Goal: Information Seeking & Learning: Learn about a topic

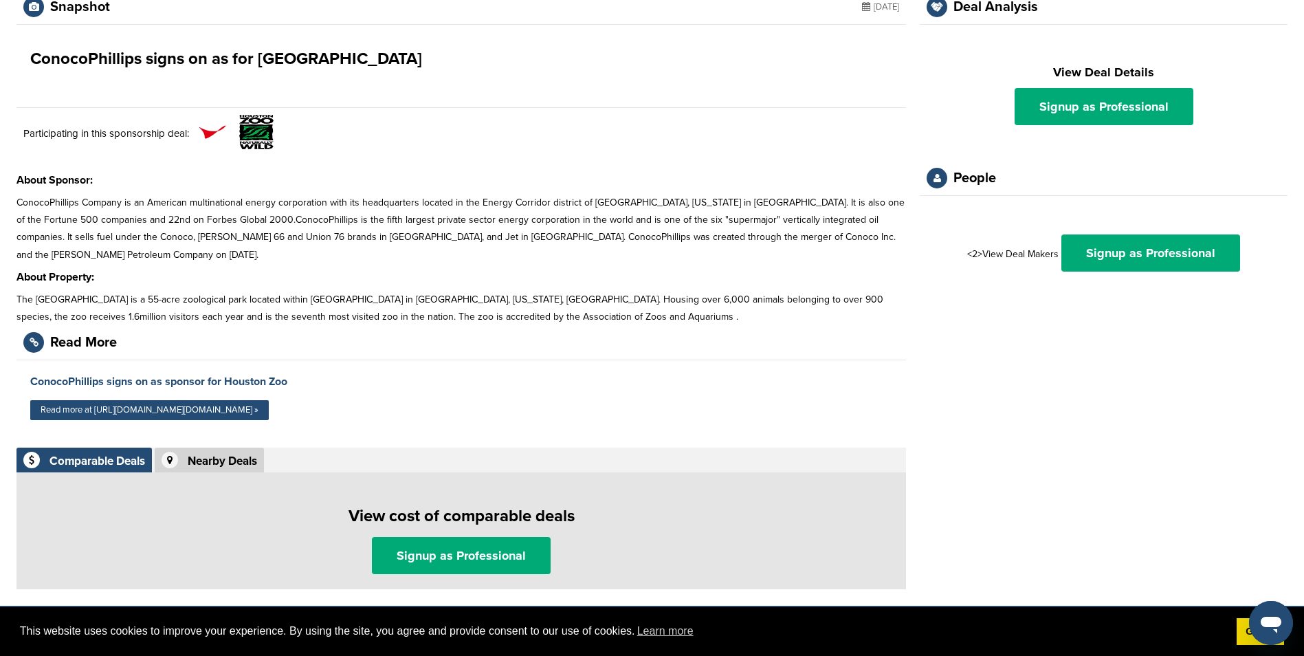
scroll to position [137, 0]
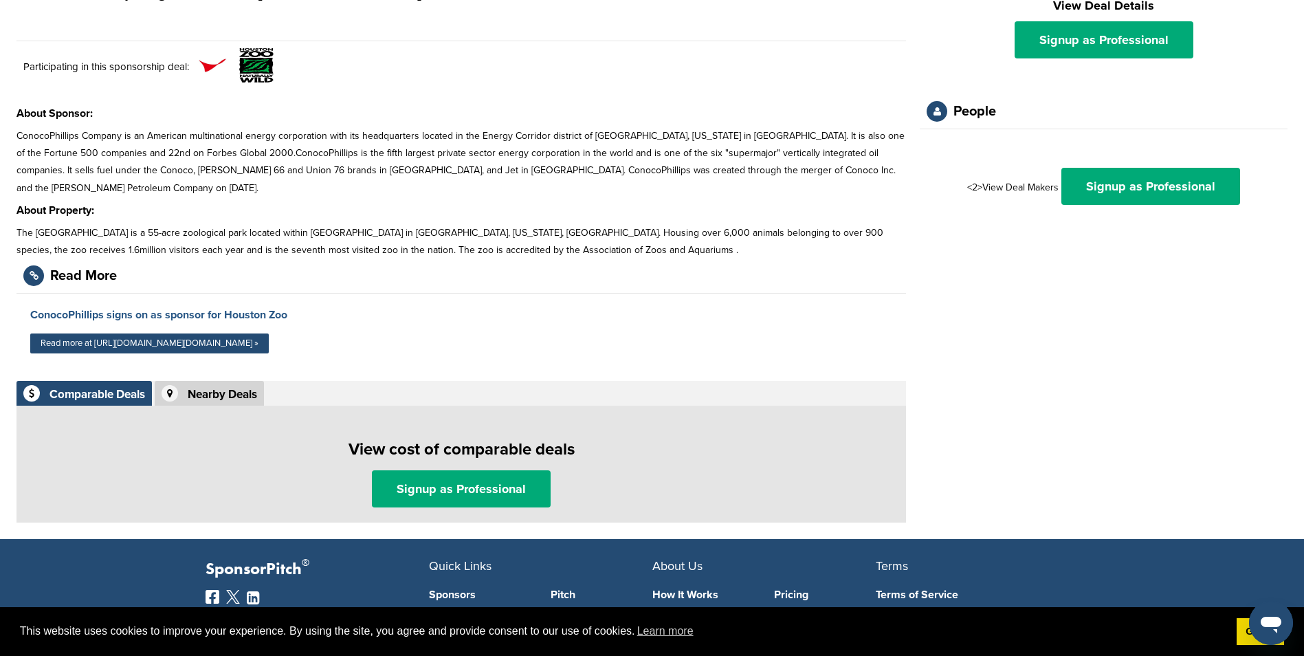
click at [245, 308] on link "ConocoPhillips signs on as sponsor for Houston Zoo" at bounding box center [158, 315] width 257 height 14
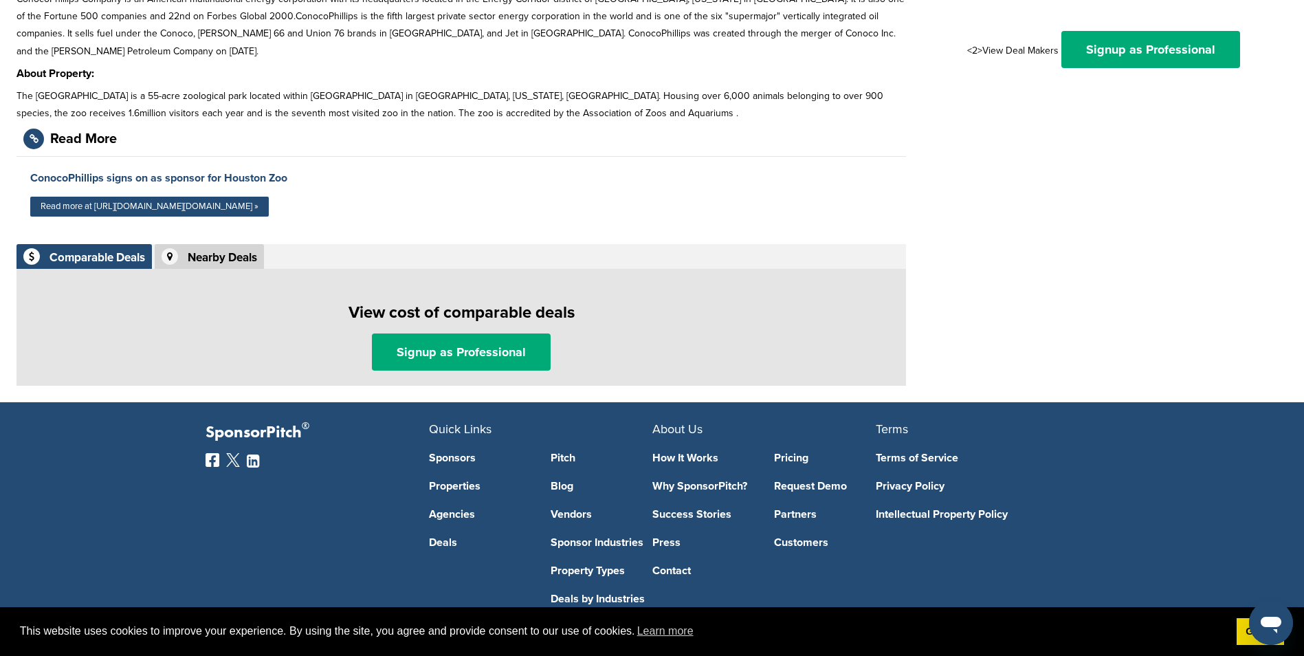
scroll to position [275, 0]
click at [188, 196] on link "Read more at [URL][DOMAIN_NAME][DOMAIN_NAME] »" at bounding box center [149, 206] width 238 height 20
click at [198, 170] on link "ConocoPhillips signs on as sponsor for Houston Zoo" at bounding box center [158, 177] width 257 height 14
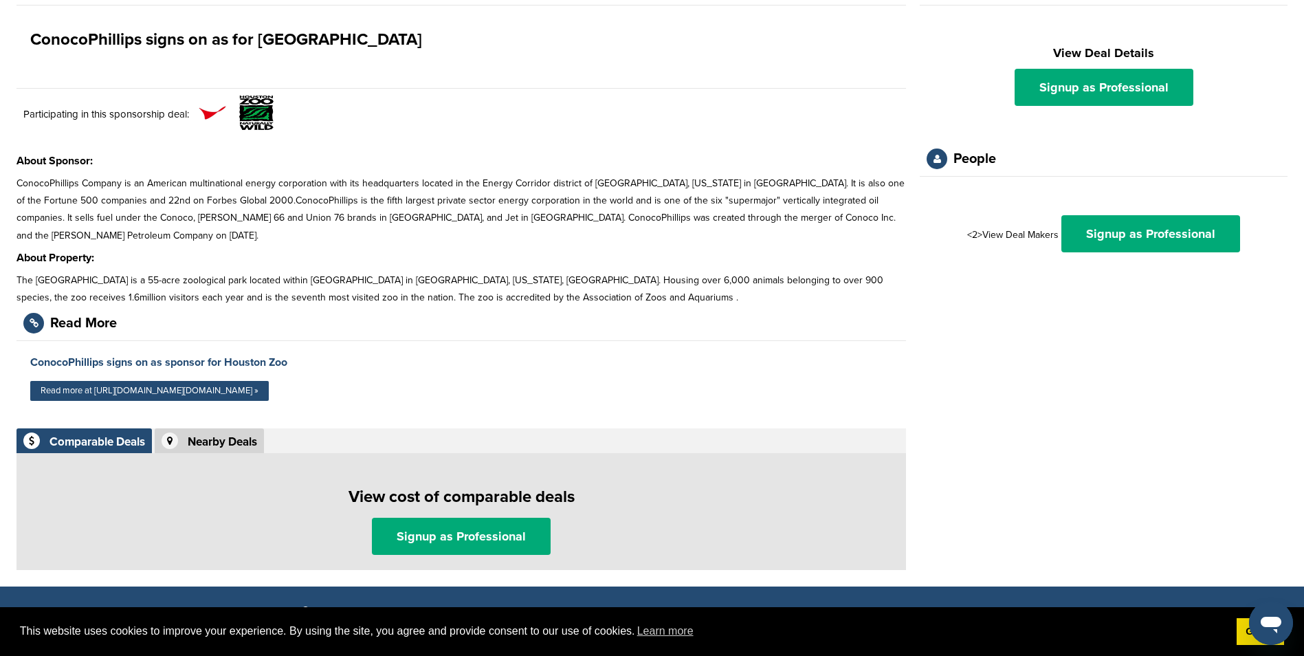
scroll to position [206, 0]
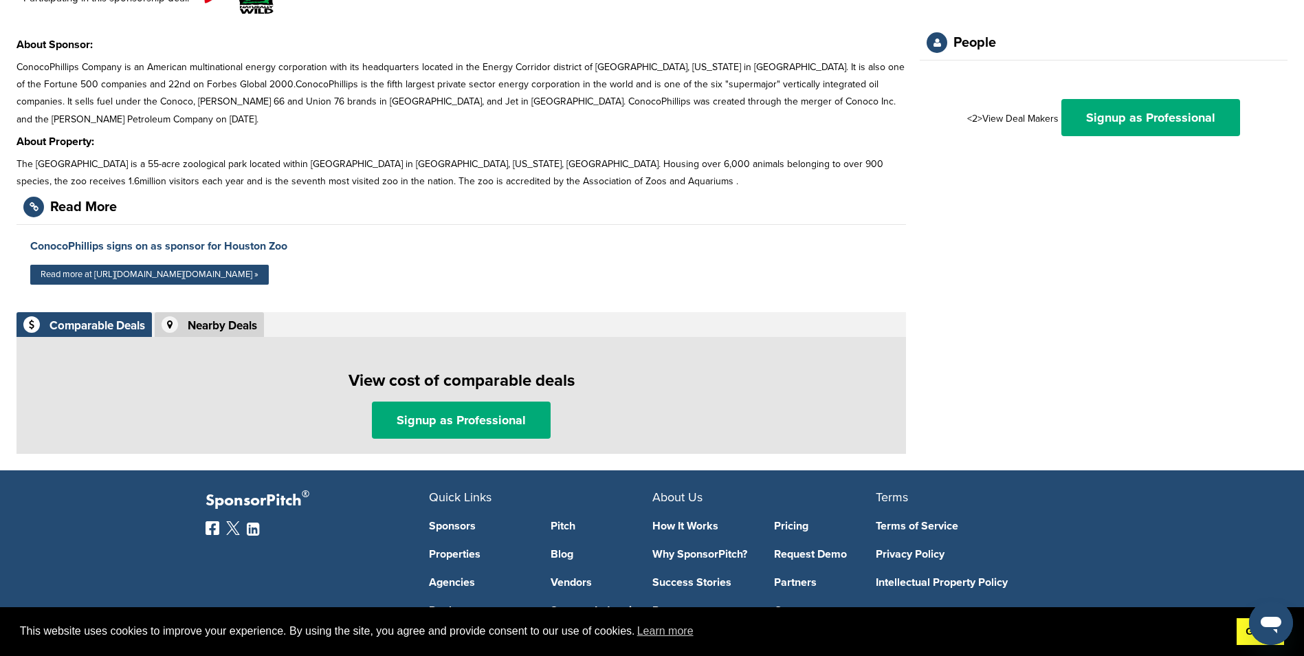
click at [1243, 631] on link "Got it!" at bounding box center [1259, 631] width 47 height 27
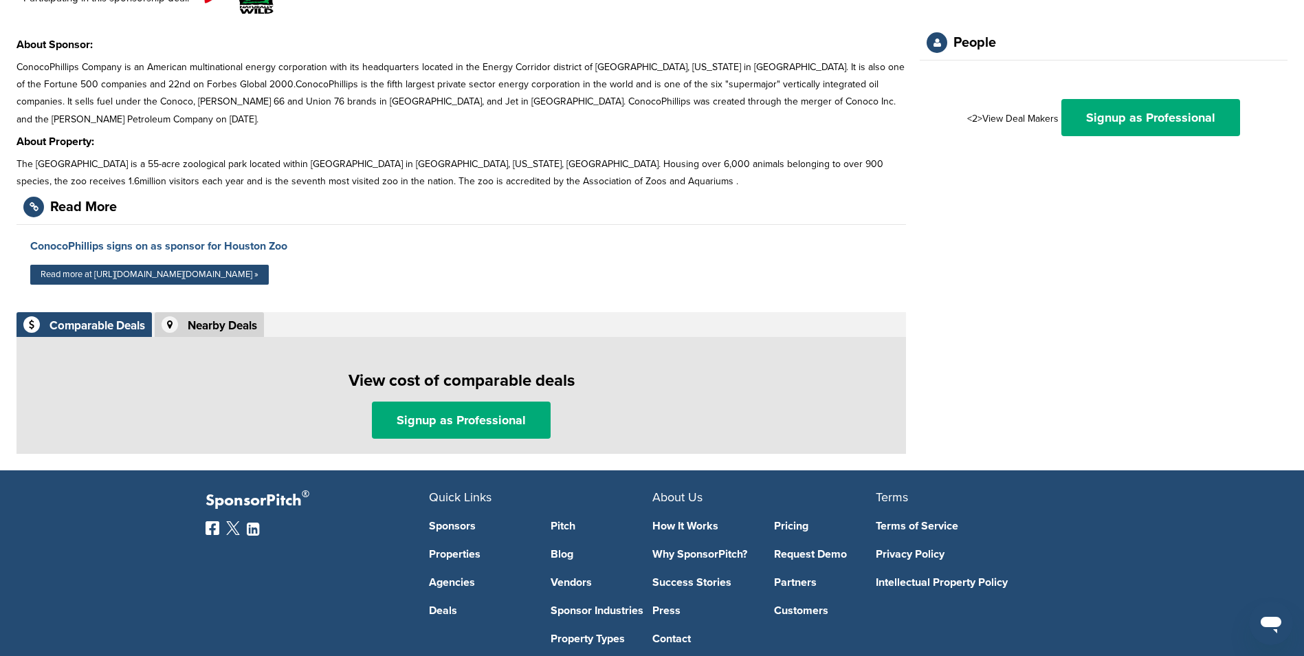
click at [186, 239] on link "ConocoPhillips signs on as sponsor for Houston Zoo" at bounding box center [158, 246] width 257 height 14
